Goal: Find specific page/section: Find specific page/section

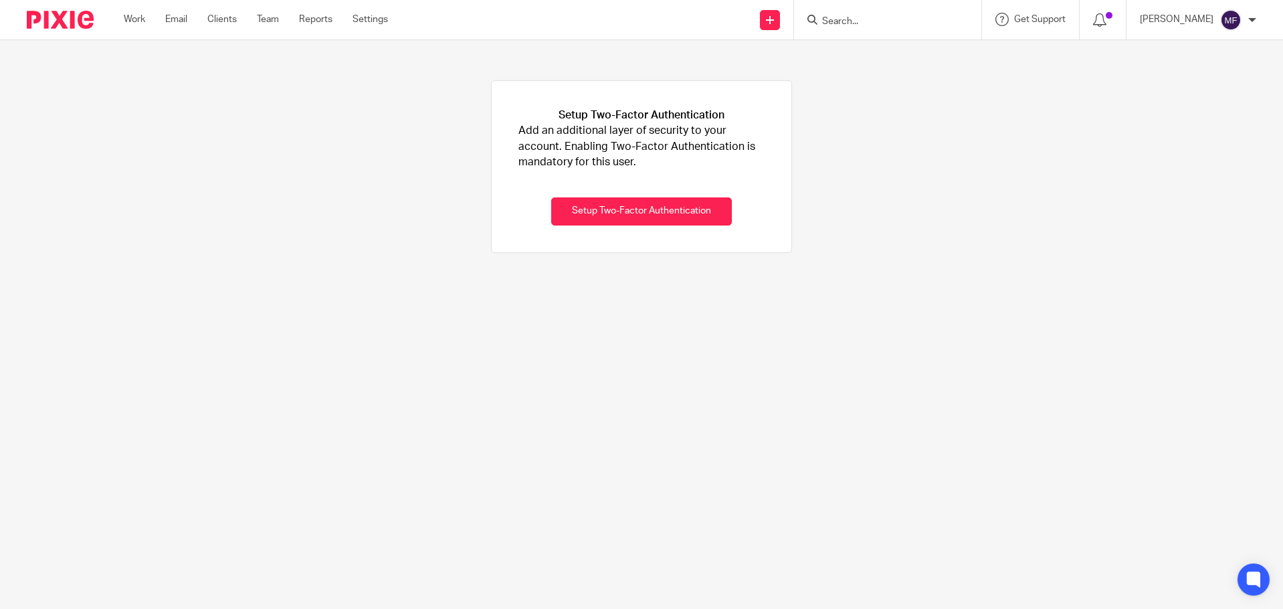
click at [868, 22] on input "Search" at bounding box center [881, 22] width 120 height 12
type input "mixxos"
click at [984, 94] on link at bounding box center [901, 93] width 166 height 20
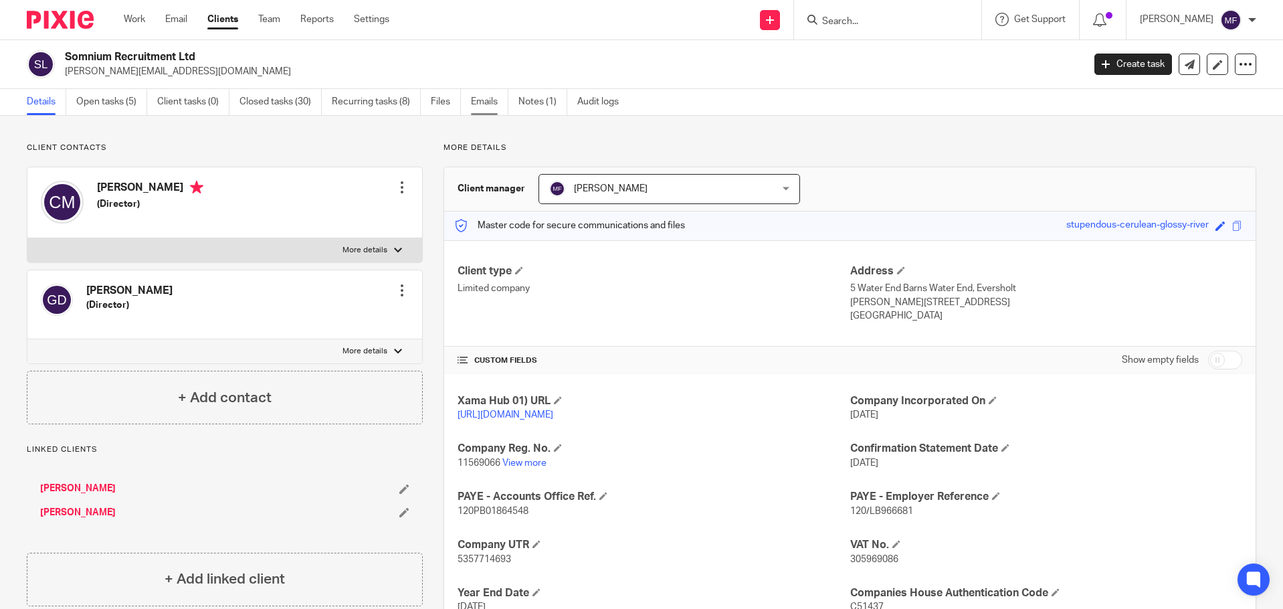
click at [495, 102] on link "Emails" at bounding box center [489, 102] width 37 height 26
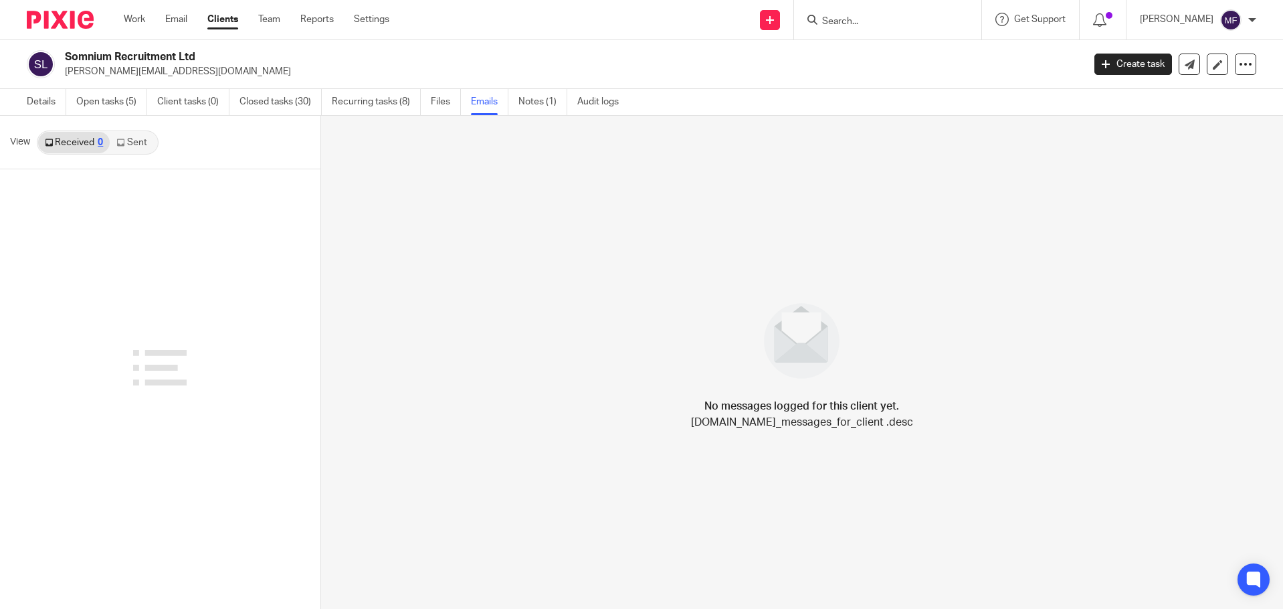
click at [140, 145] on link "Sent" at bounding box center [133, 142] width 47 height 21
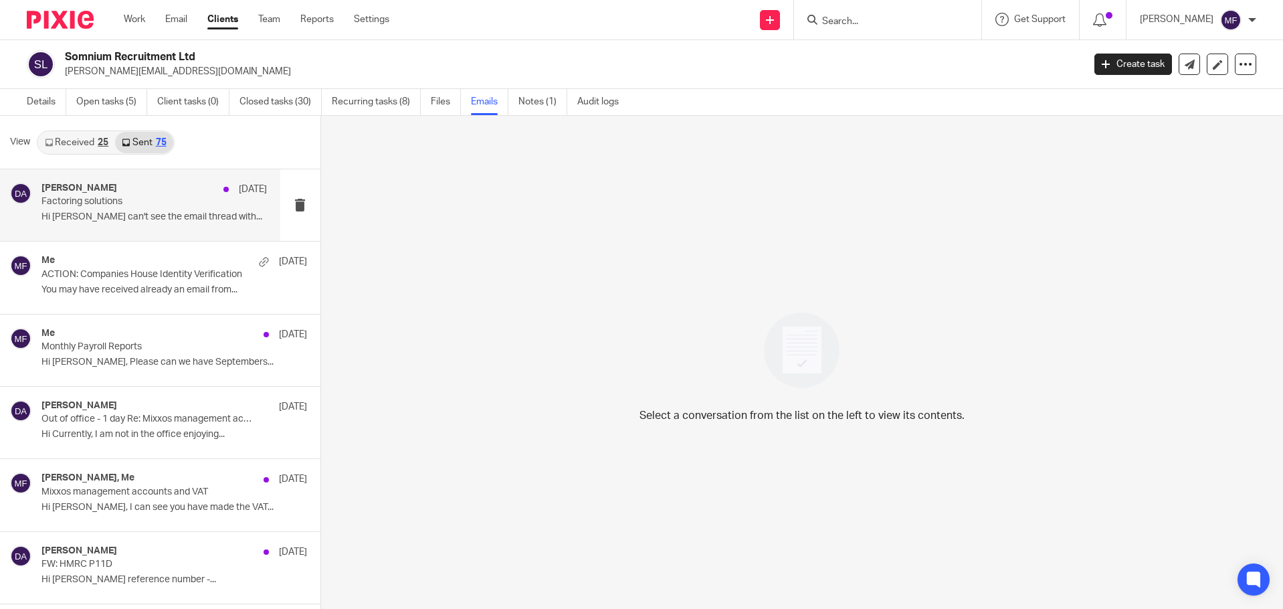
click at [80, 206] on p "Factoring solutions" at bounding box center [131, 201] width 180 height 11
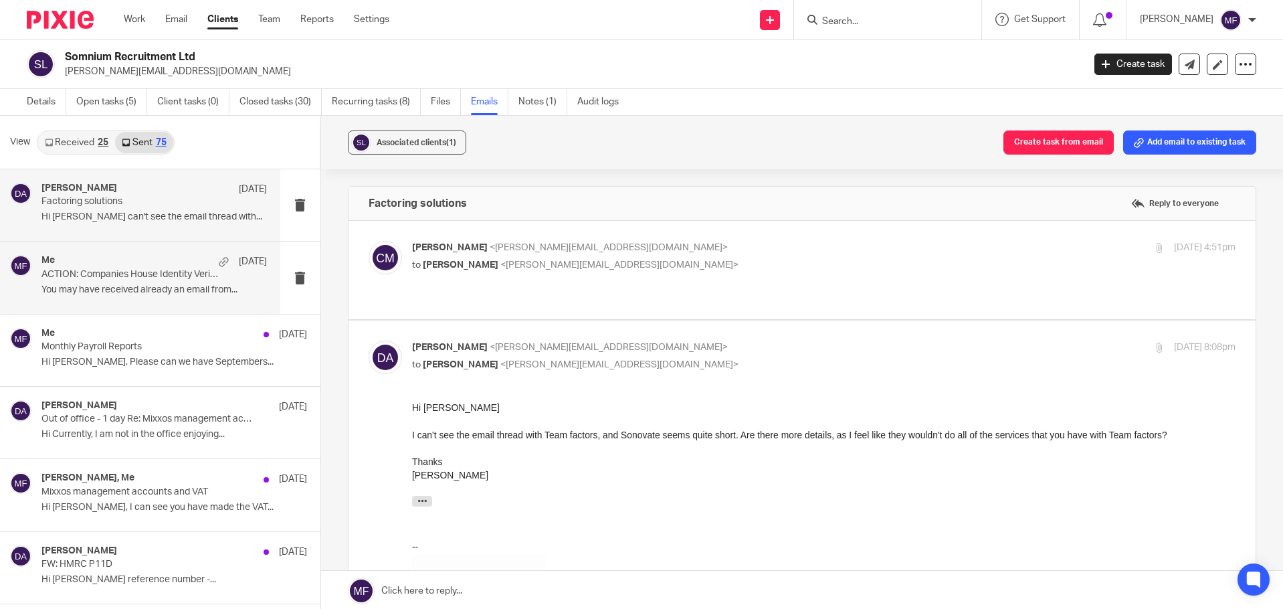
click at [116, 299] on div "Me 7 Oct ACTION: Companies House Identity Verification You may have received al…" at bounding box center [153, 277] width 225 height 45
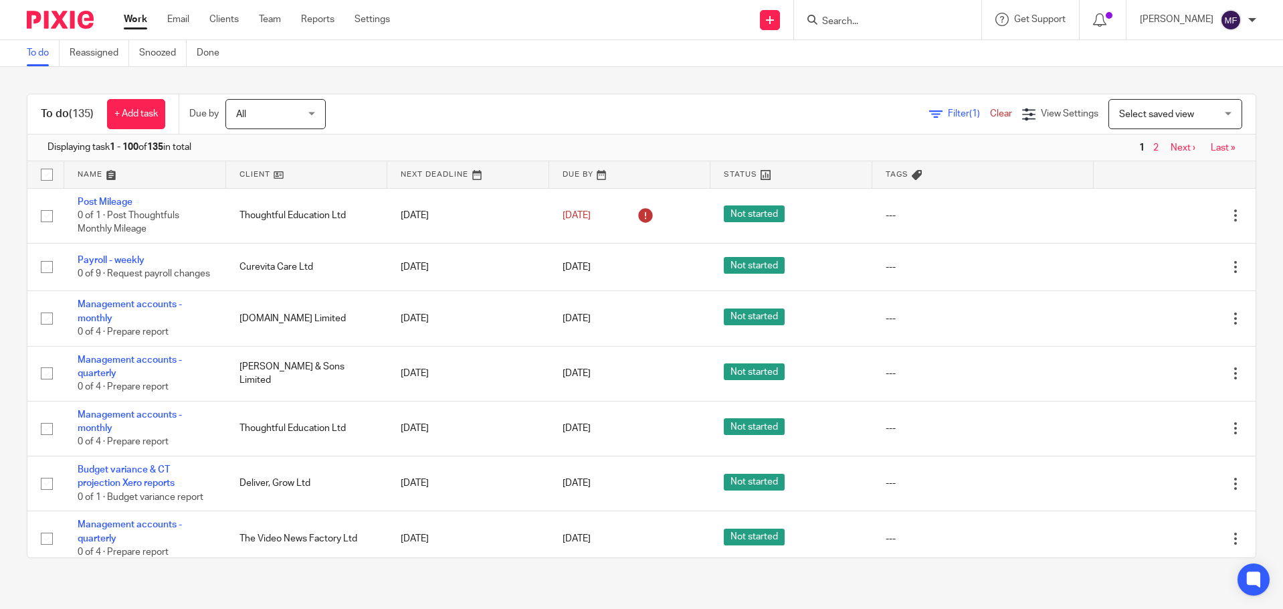
click at [862, 17] on input "Search" at bounding box center [881, 22] width 120 height 12
type input "c"
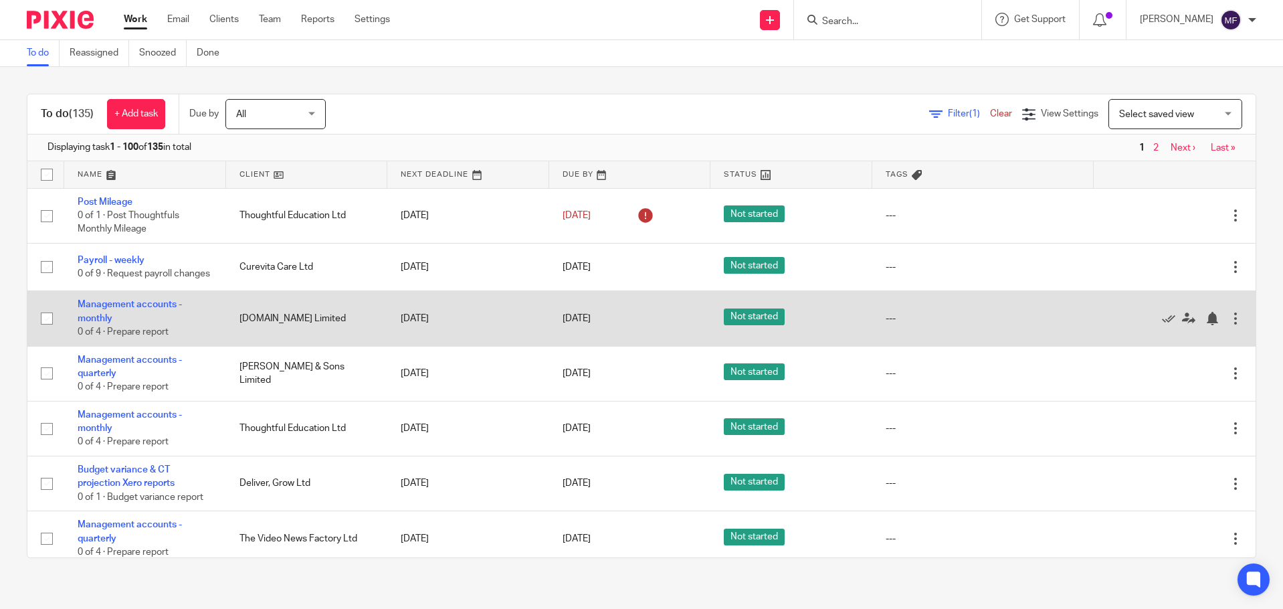
click at [1131, 325] on div at bounding box center [1168, 318] width 122 height 13
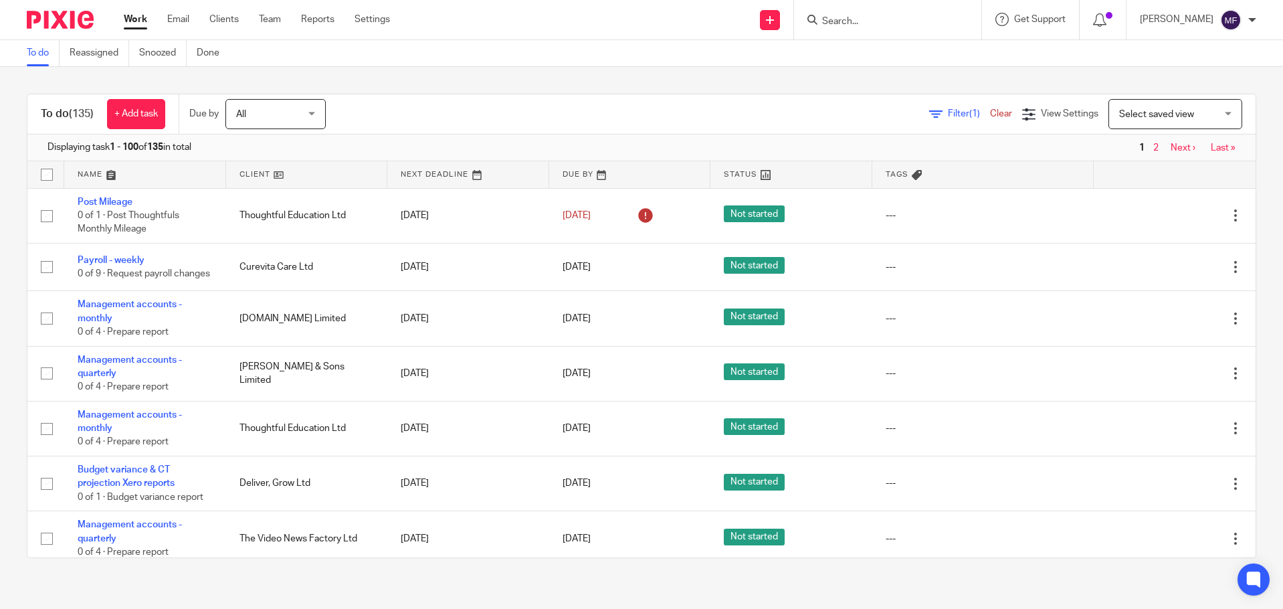
click at [78, 24] on img at bounding box center [60, 20] width 67 height 18
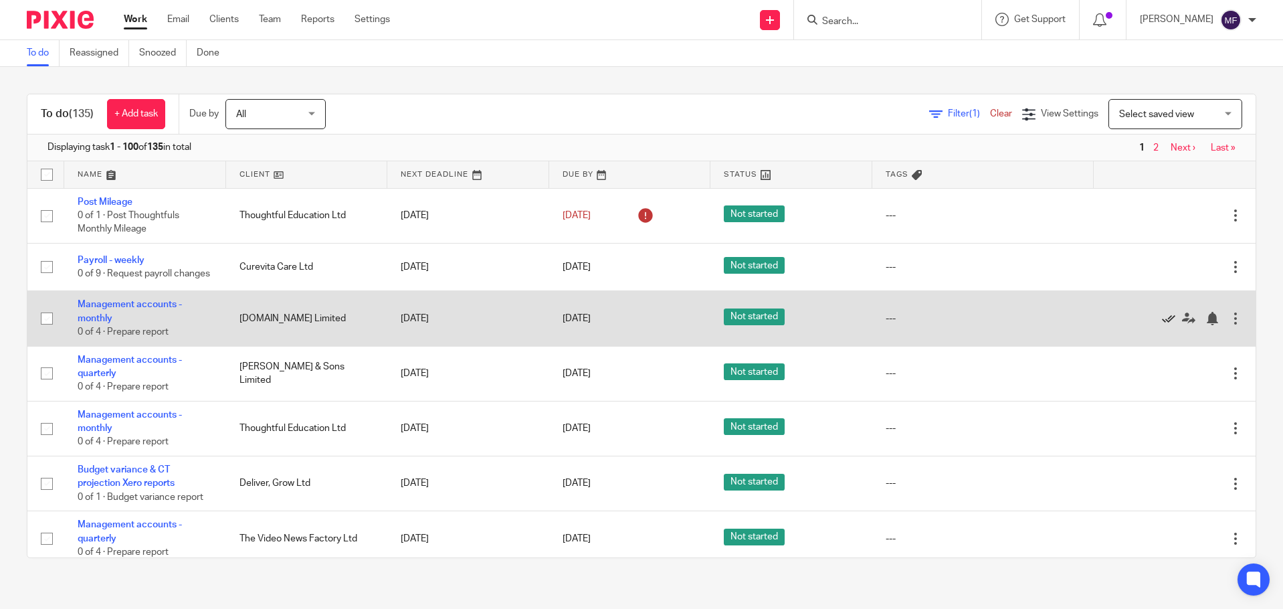
click at [1162, 325] on icon at bounding box center [1168, 318] width 13 height 13
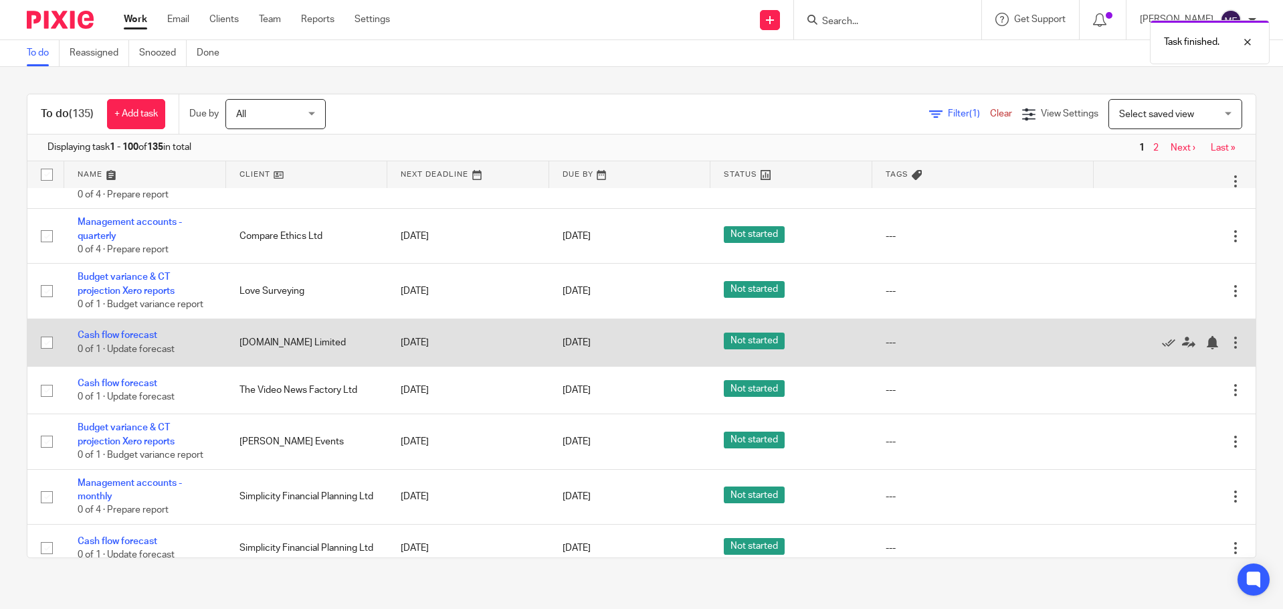
scroll to position [334, 0]
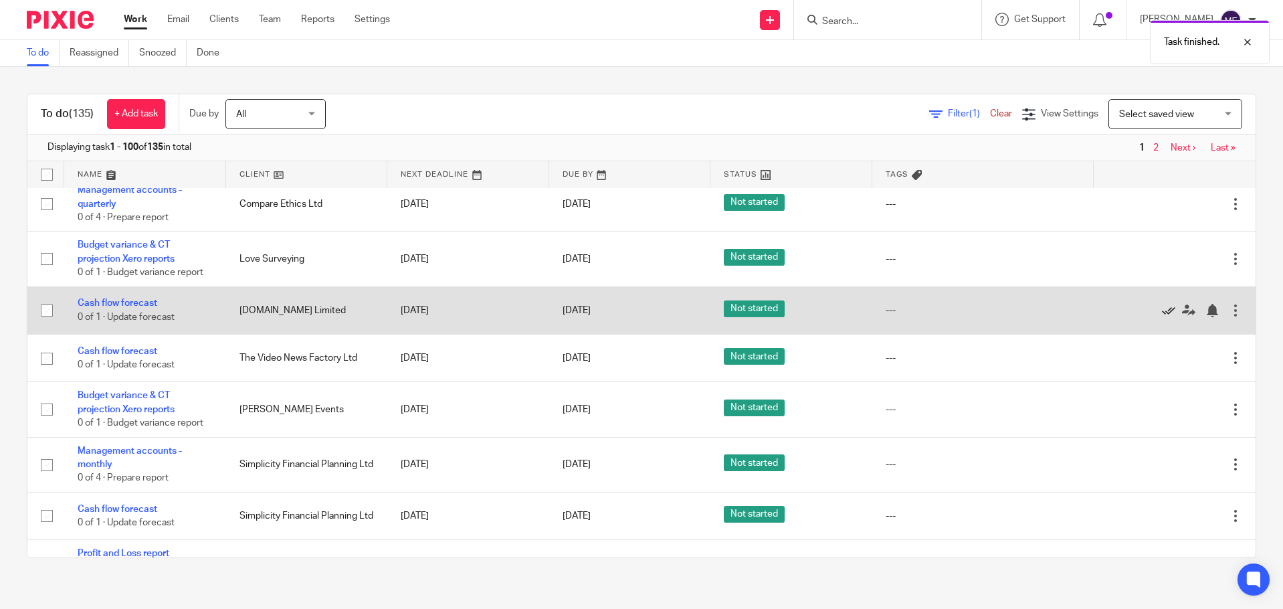
click at [1162, 316] on icon at bounding box center [1168, 310] width 13 height 13
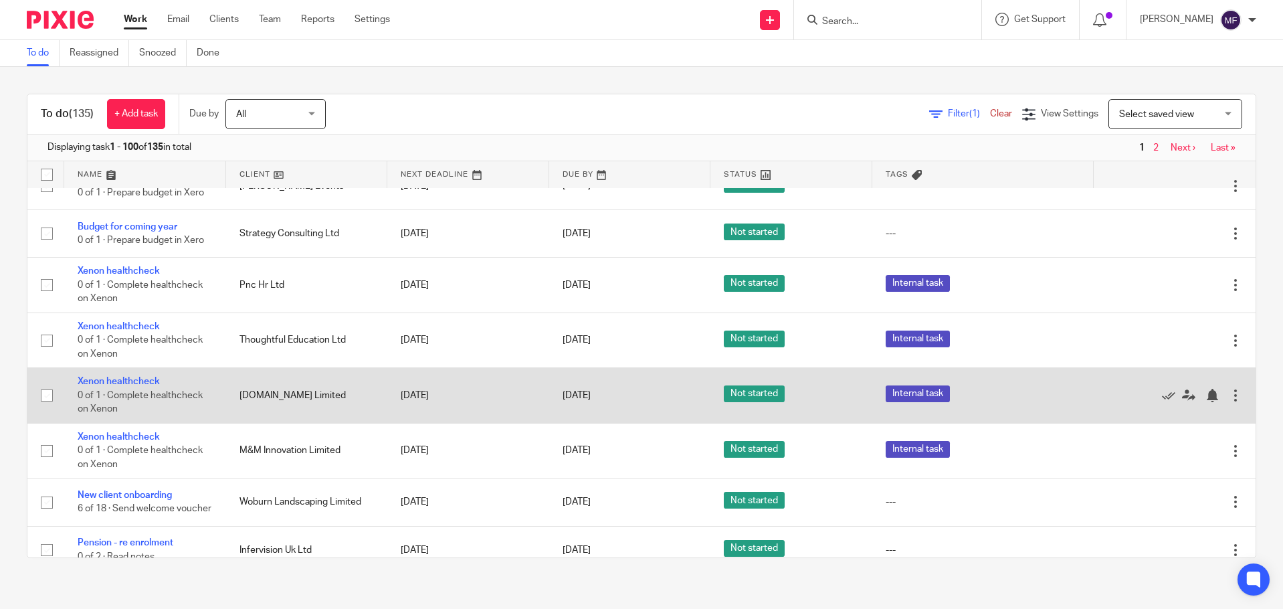
scroll to position [1070, 0]
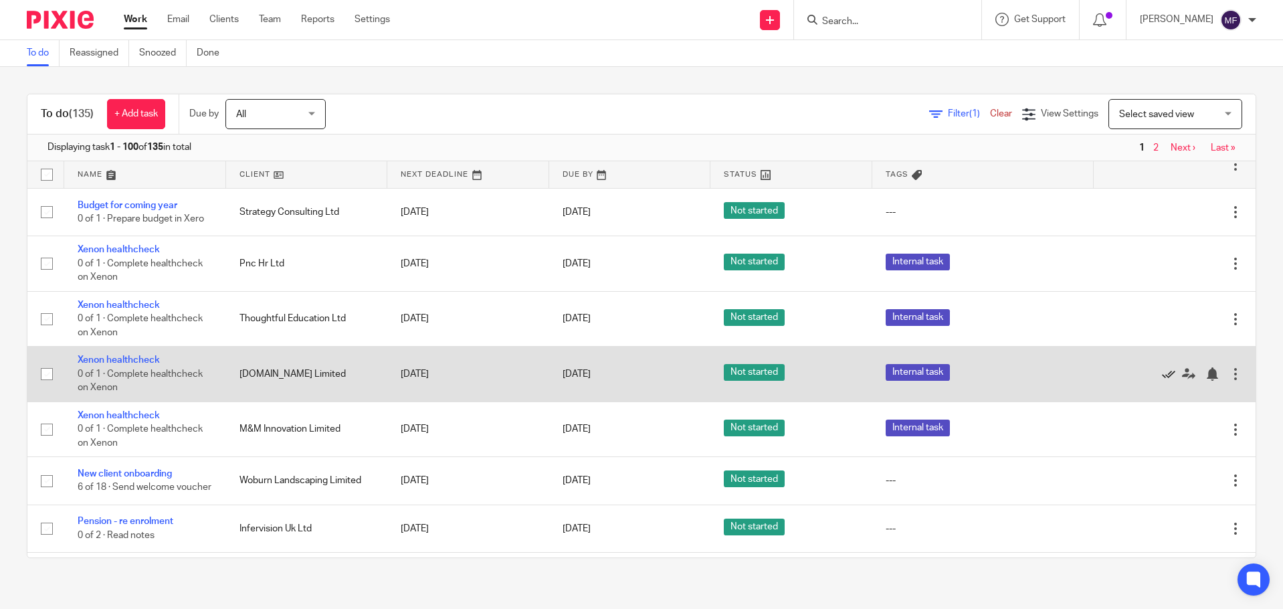
click at [1162, 381] on icon at bounding box center [1168, 373] width 13 height 13
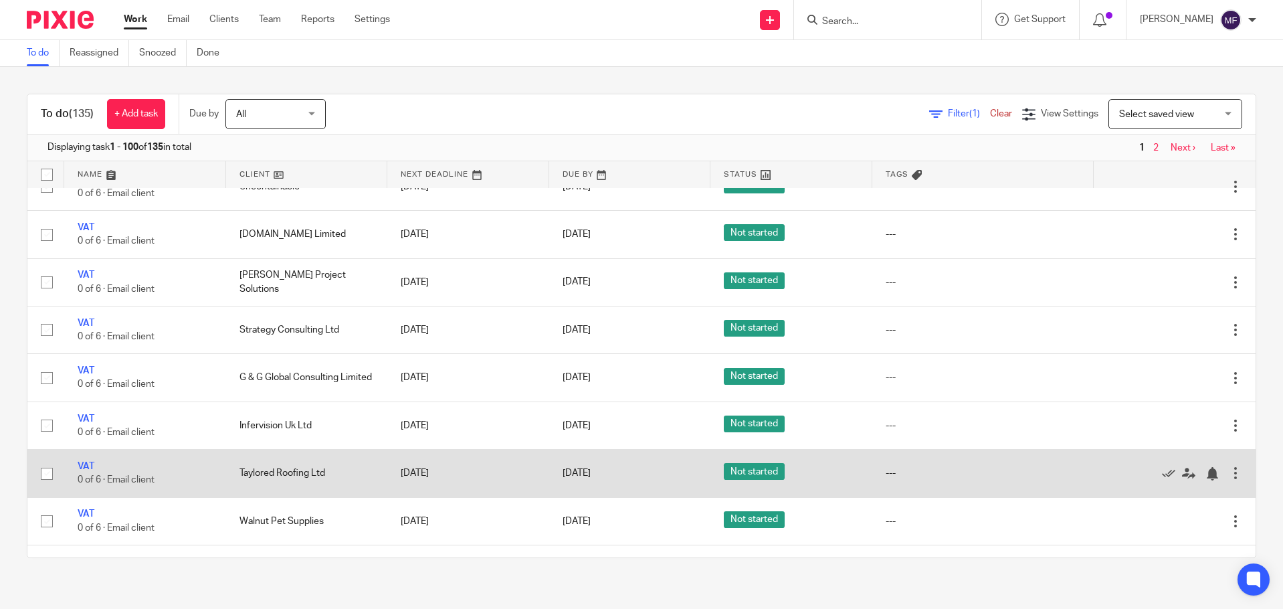
scroll to position [1472, 0]
